Goal: Find specific page/section: Find specific page/section

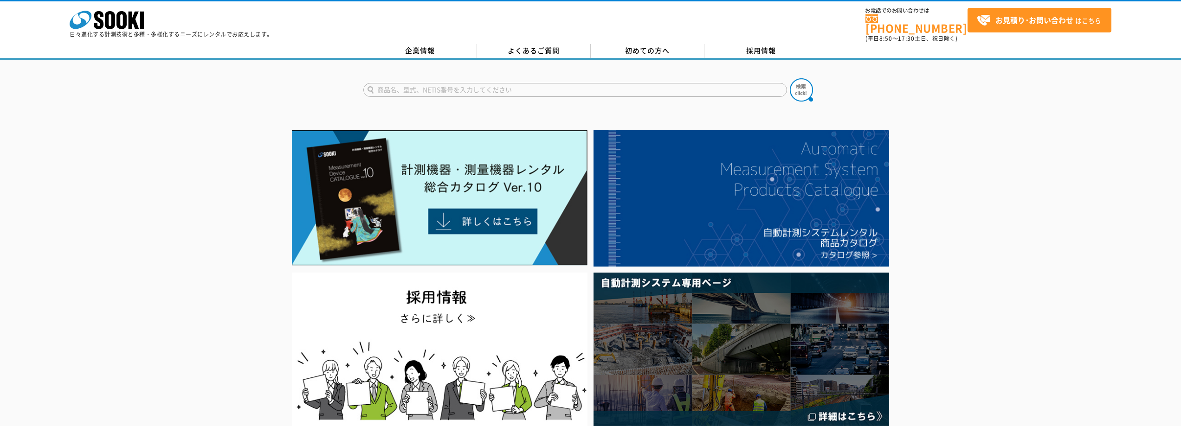
click at [408, 87] on input "text" at bounding box center [575, 90] width 424 height 14
type input "s"
type input "翠"
type input "水中ポンプ"
click at [790, 78] on button at bounding box center [801, 89] width 23 height 23
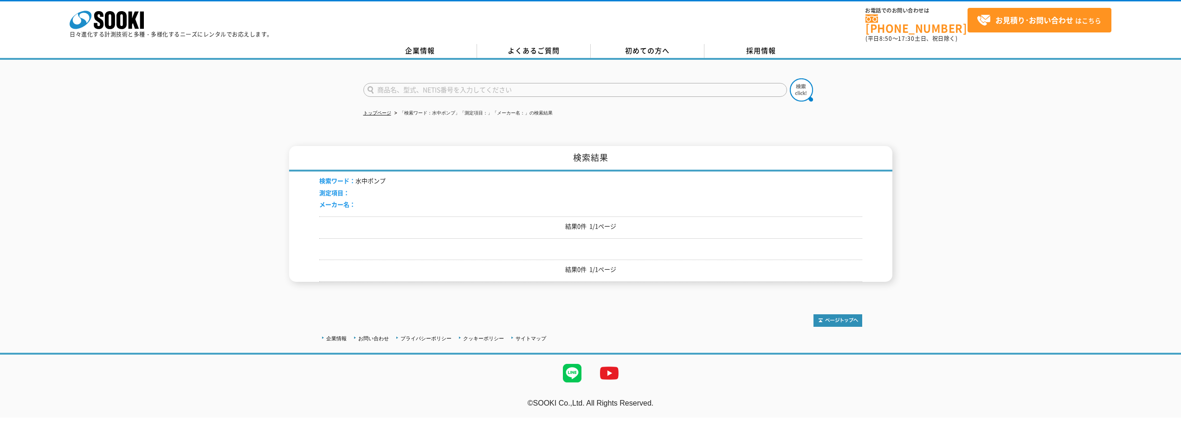
click at [451, 84] on input "text" at bounding box center [575, 90] width 424 height 14
type input "す"
type input "水"
type input "ポンプ"
click at [790, 78] on button at bounding box center [801, 89] width 23 height 23
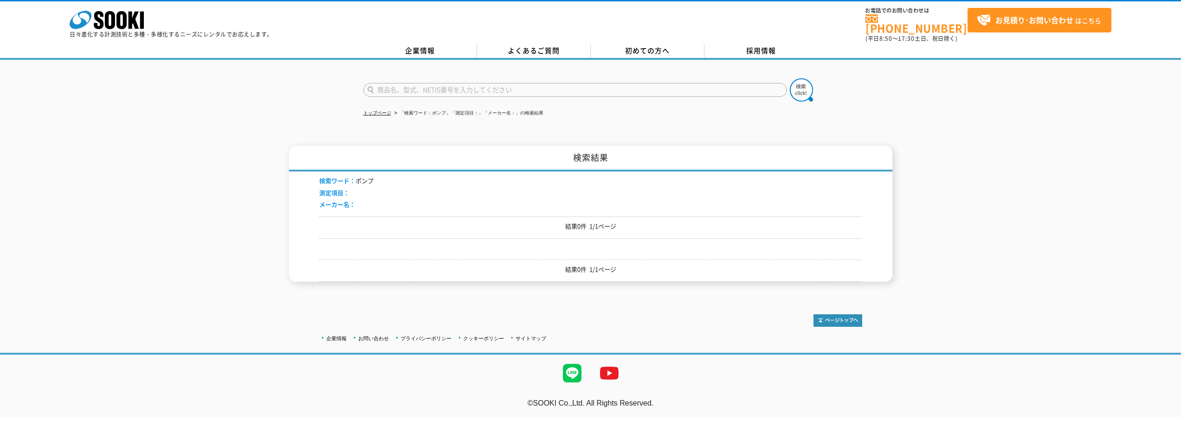
drag, startPoint x: 0, startPoint y: 0, endPoint x: 450, endPoint y: 84, distance: 458.2
click at [450, 84] on input "text" at bounding box center [575, 90] width 424 height 14
click at [598, 83] on input "text" at bounding box center [575, 90] width 424 height 14
type input "商品名、型式、NETIS番号を入力してください"
